Goal: Check status: Check status

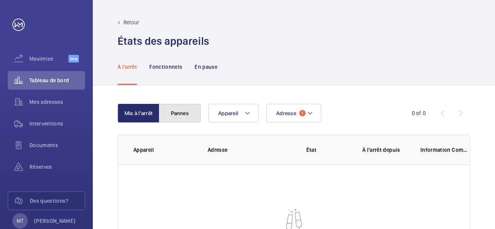
click at [187, 112] on button "Pannes" at bounding box center [180, 113] width 42 height 19
